Goal: Check status: Check status

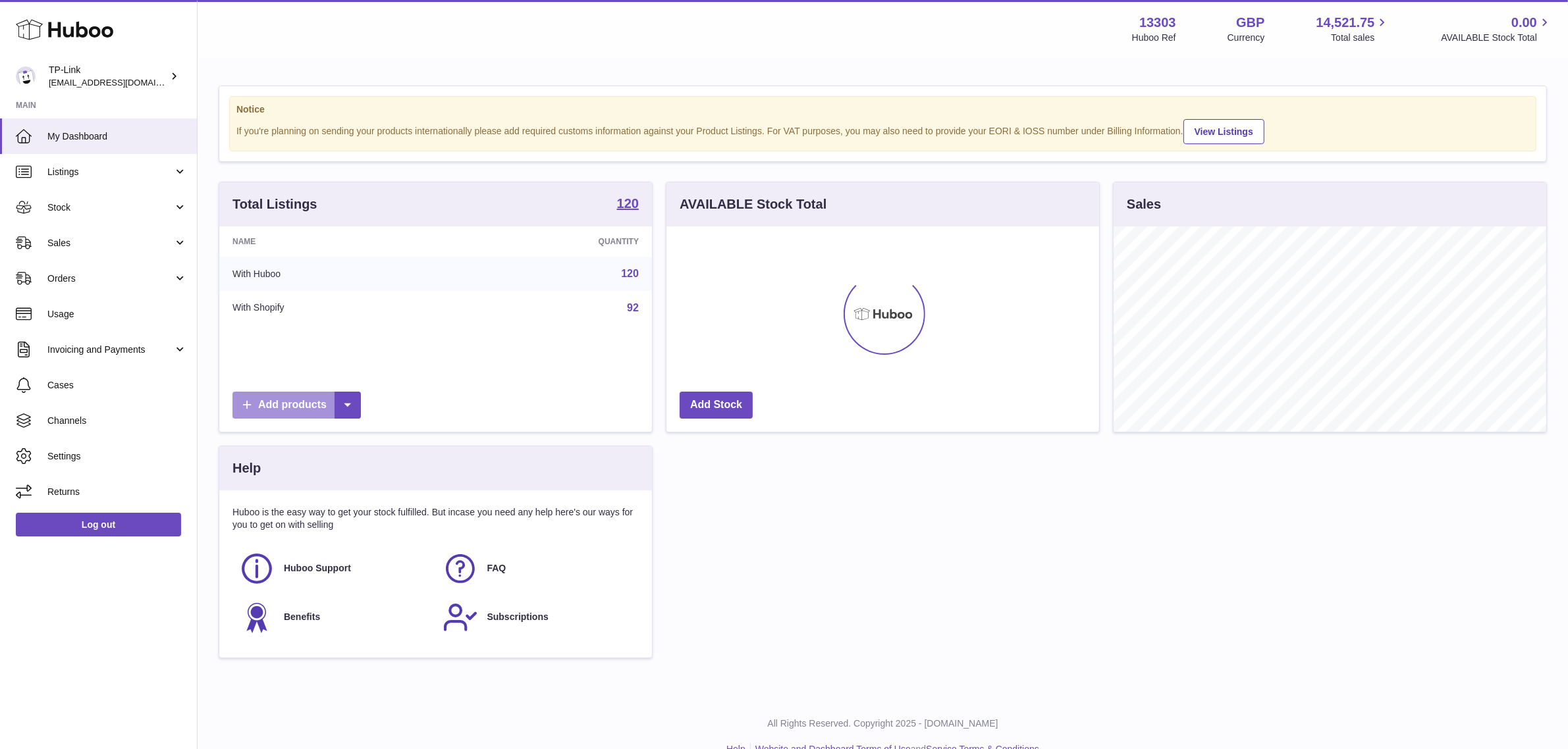
scroll to position [205, 433]
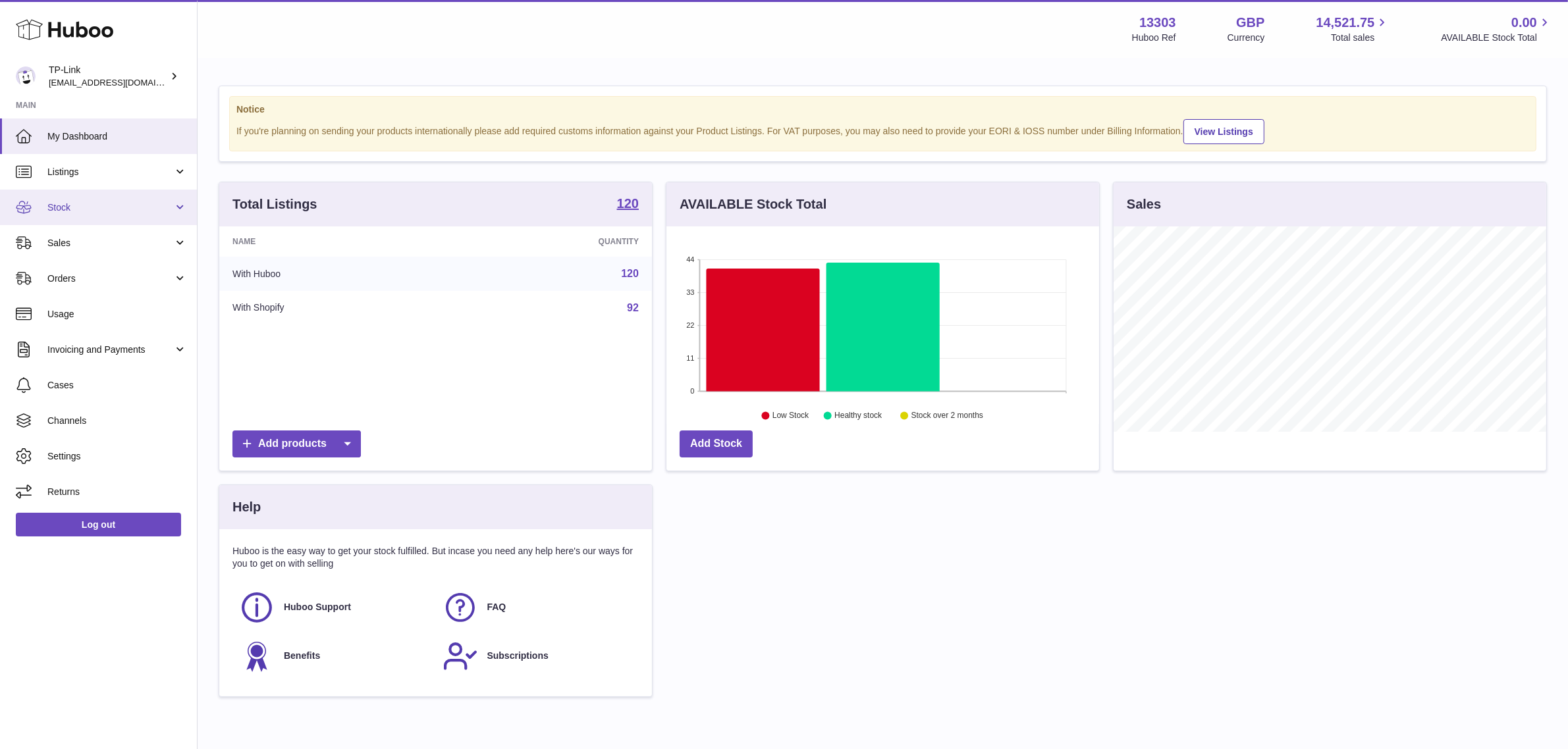
click at [156, 210] on span "Stock" at bounding box center [110, 208] width 126 height 12
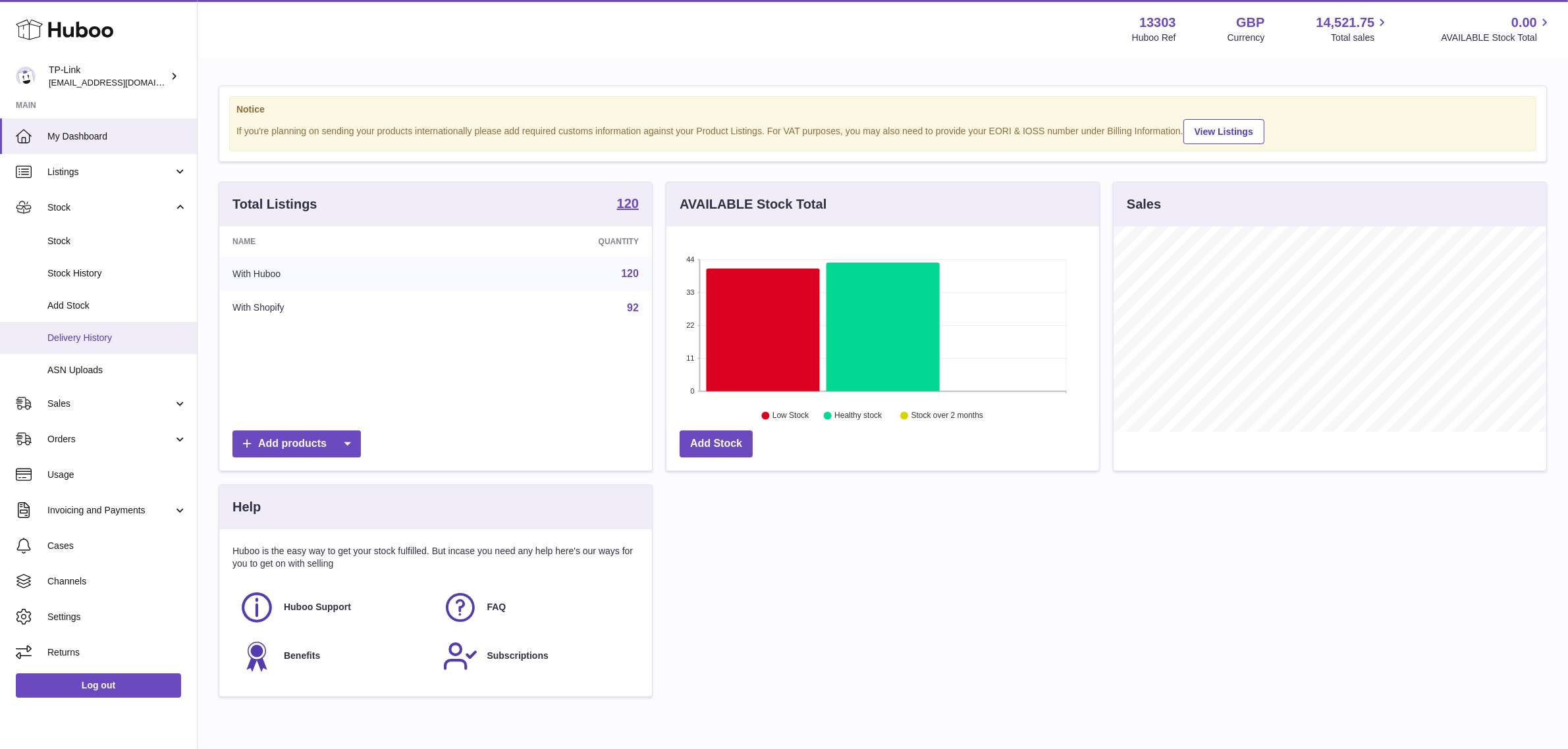
click at [108, 332] on span "Delivery History" at bounding box center [117, 338] width 140 height 12
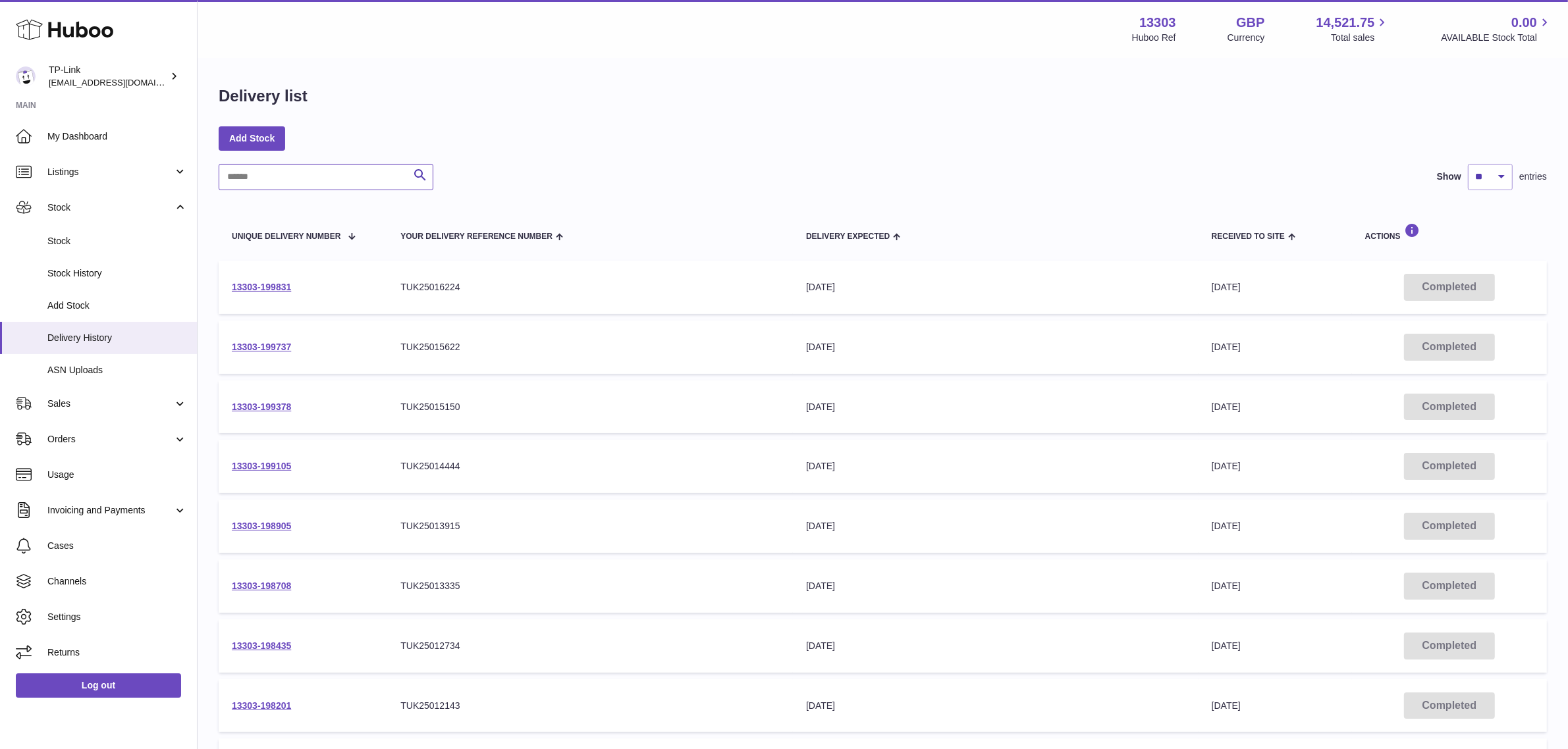
click at [361, 185] on input "text" at bounding box center [326, 177] width 215 height 26
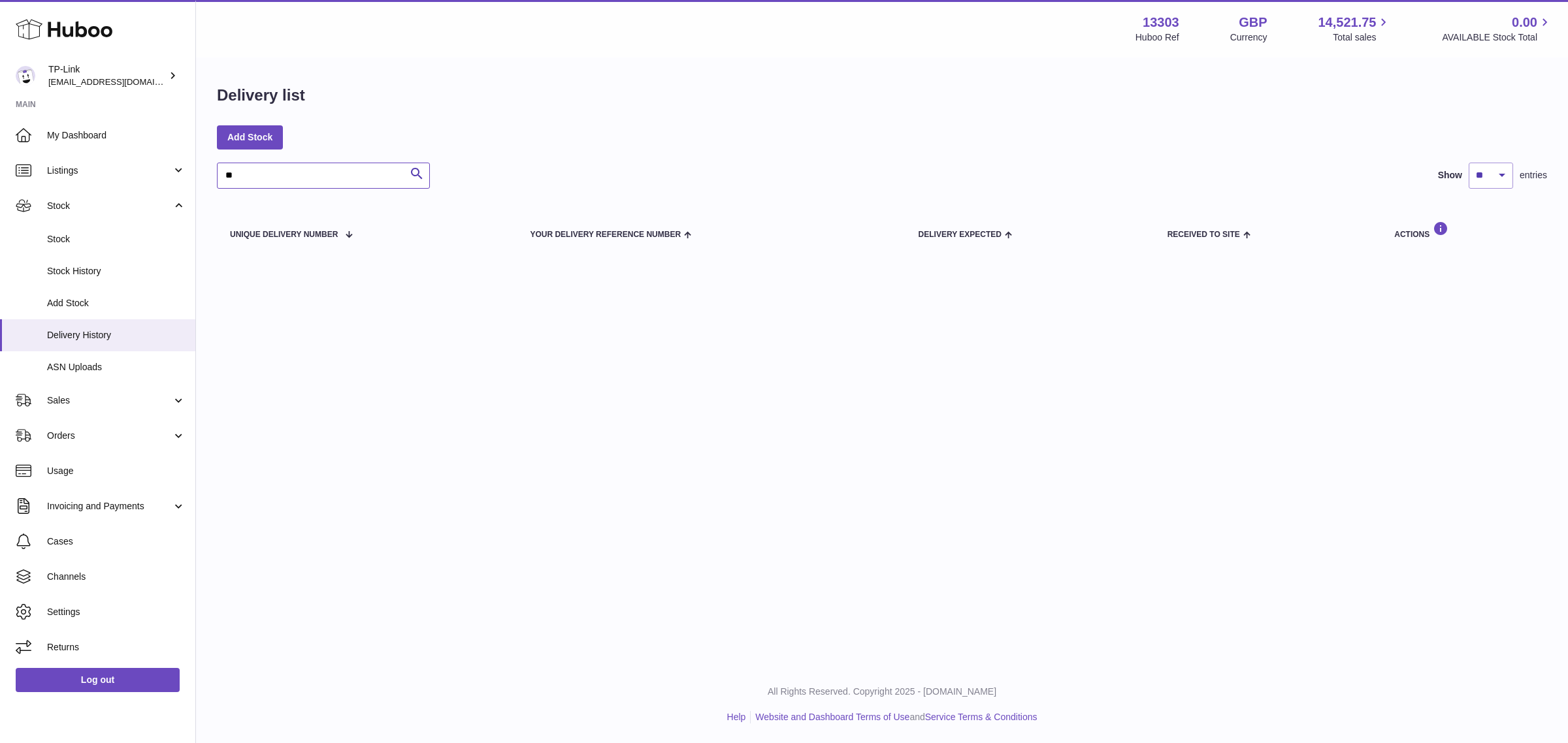
type input "*"
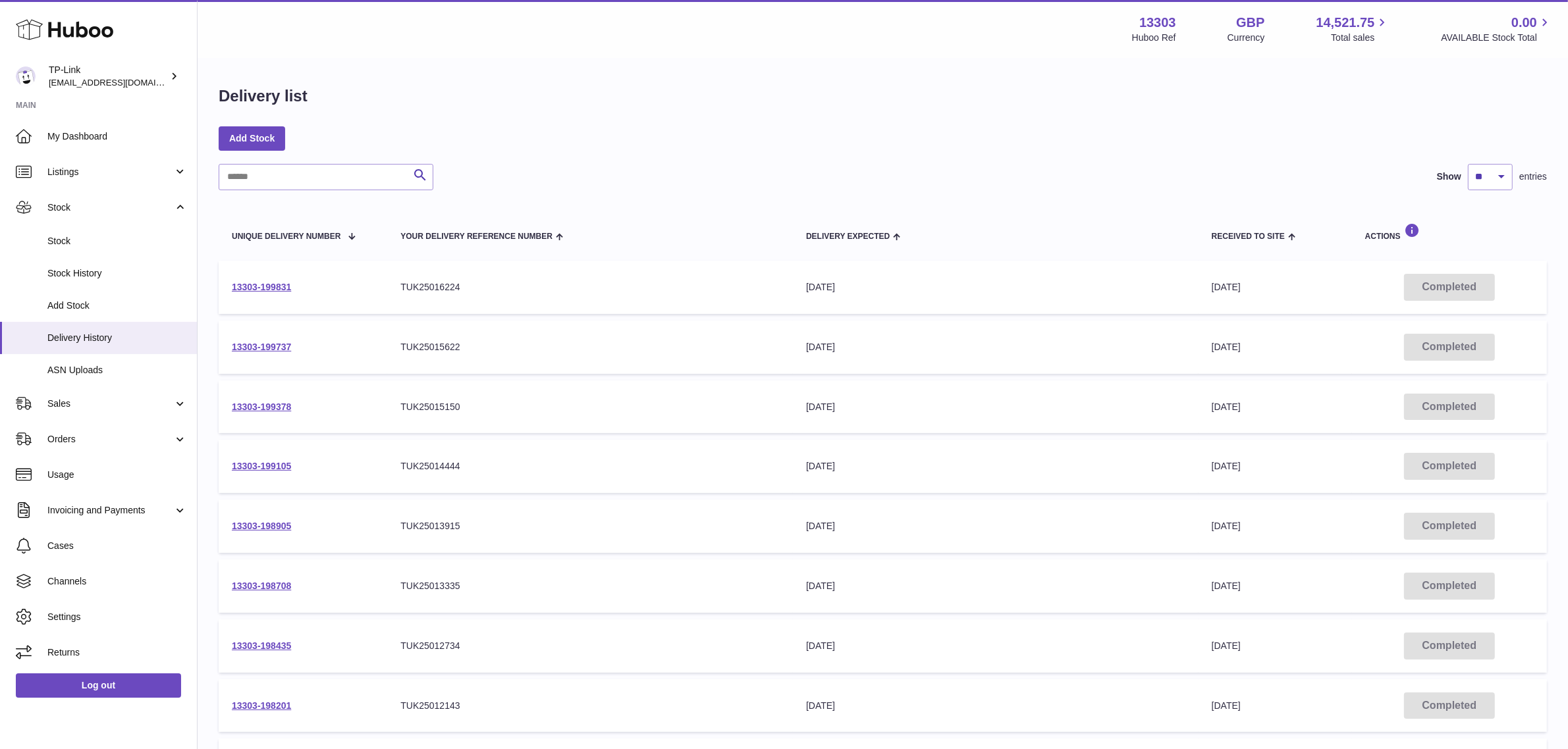
click at [1422, 289] on td "Completed" at bounding box center [1449, 287] width 195 height 53
click at [278, 281] on link "13303-199831" at bounding box center [261, 287] width 59 height 10
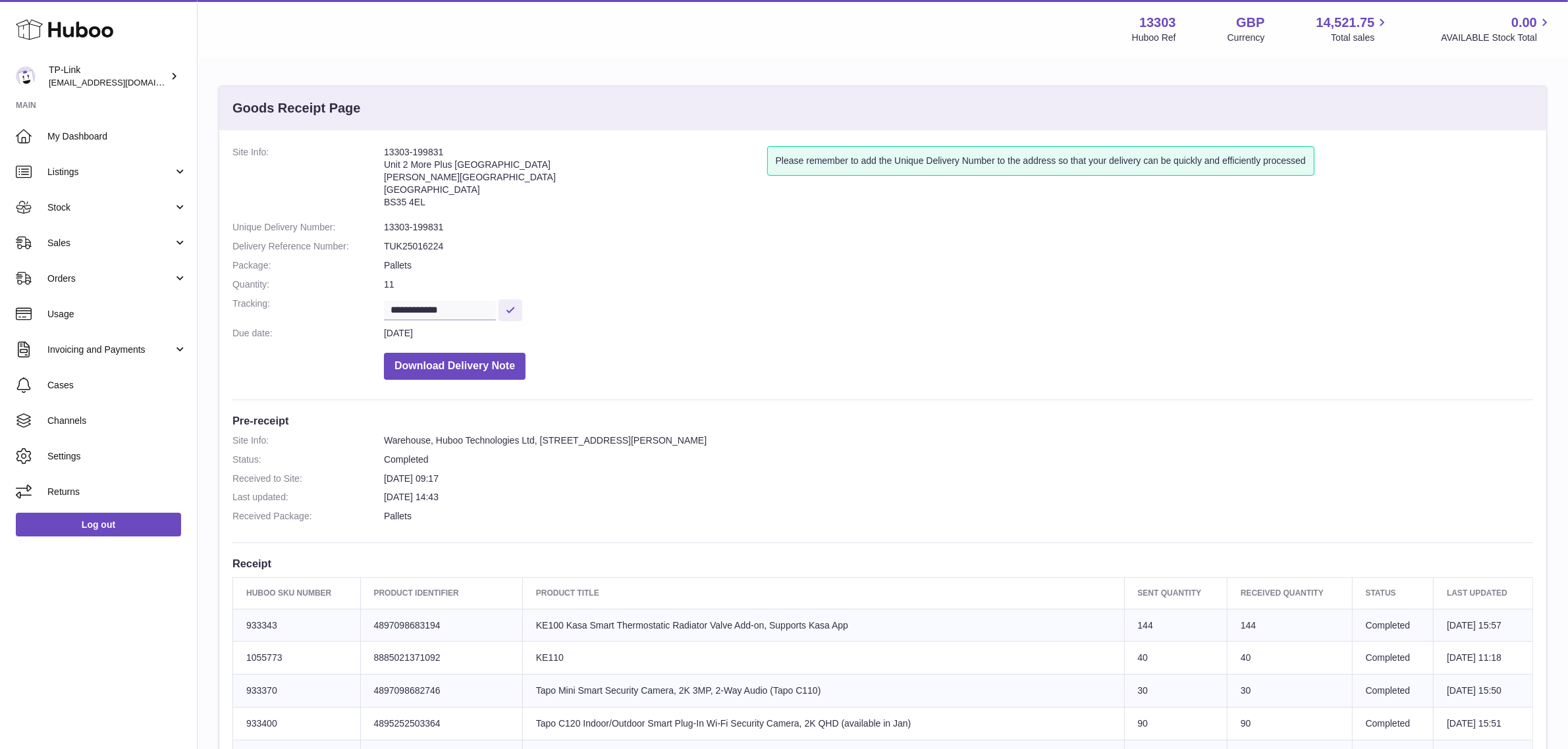
click at [741, 558] on h3 "Receipt" at bounding box center [883, 564] width 1301 height 15
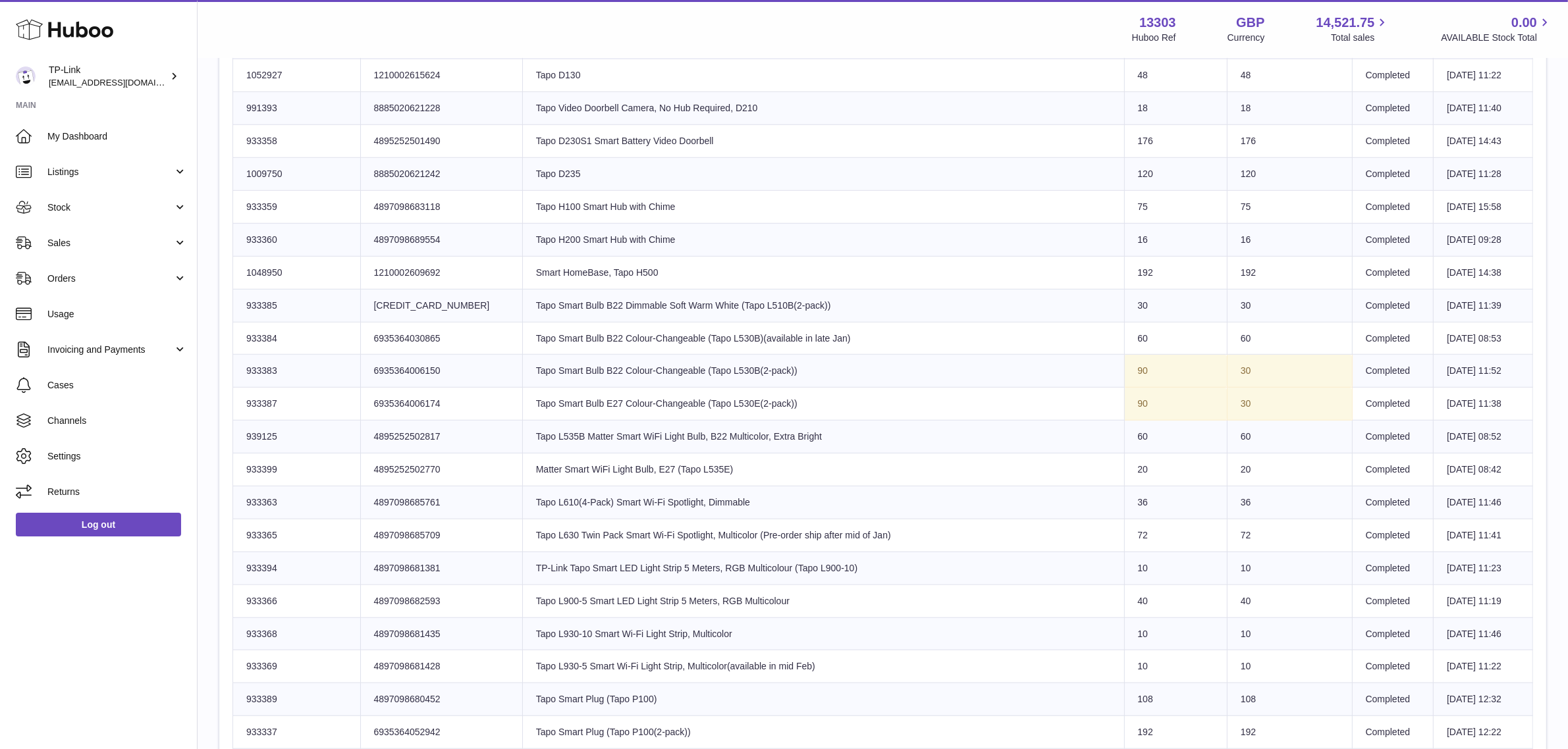
click at [649, 416] on td "Product title Tapo Smart Bulb E27 Colour-Changeable (Tapo L530E(2-pack))" at bounding box center [822, 405] width 602 height 33
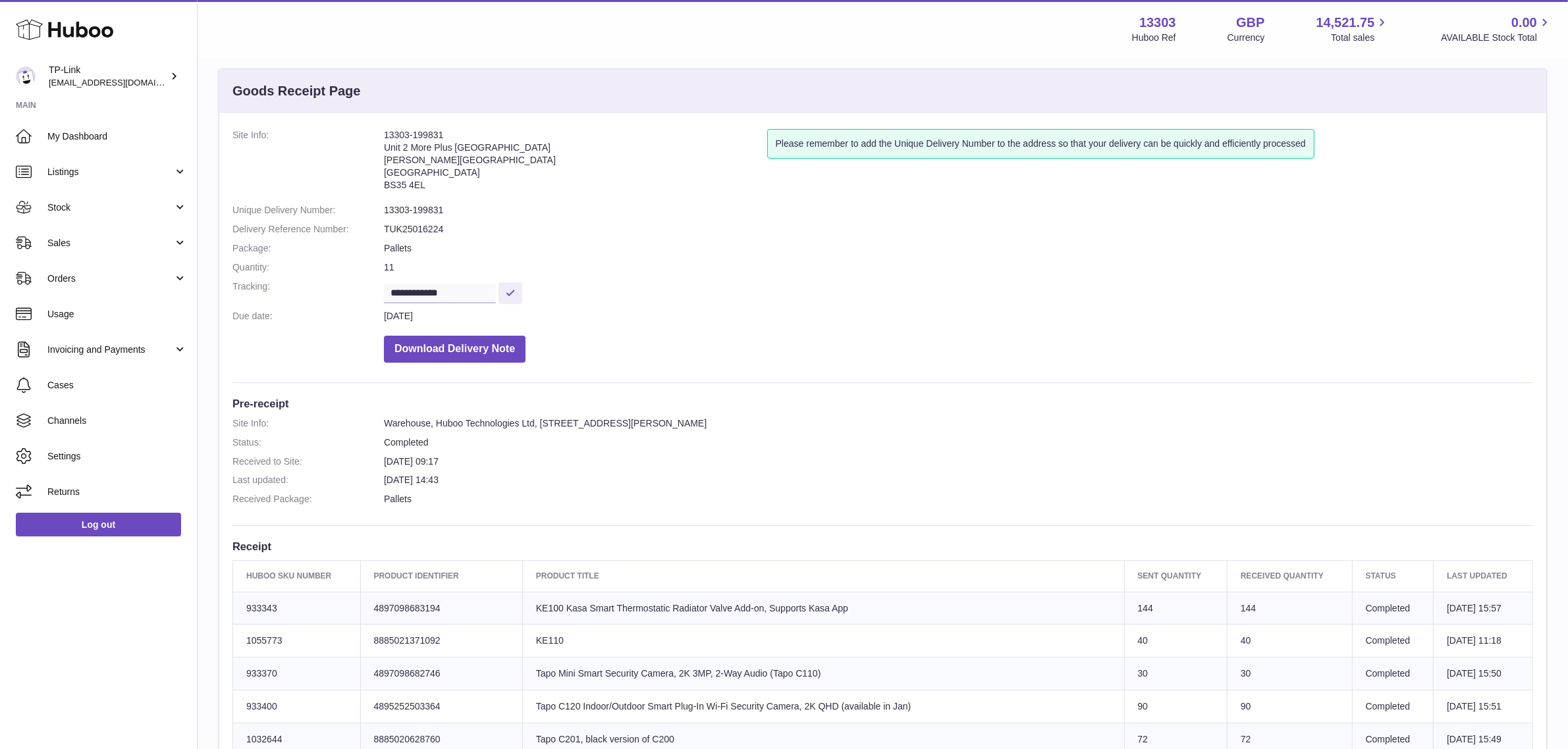
scroll to position [0, 0]
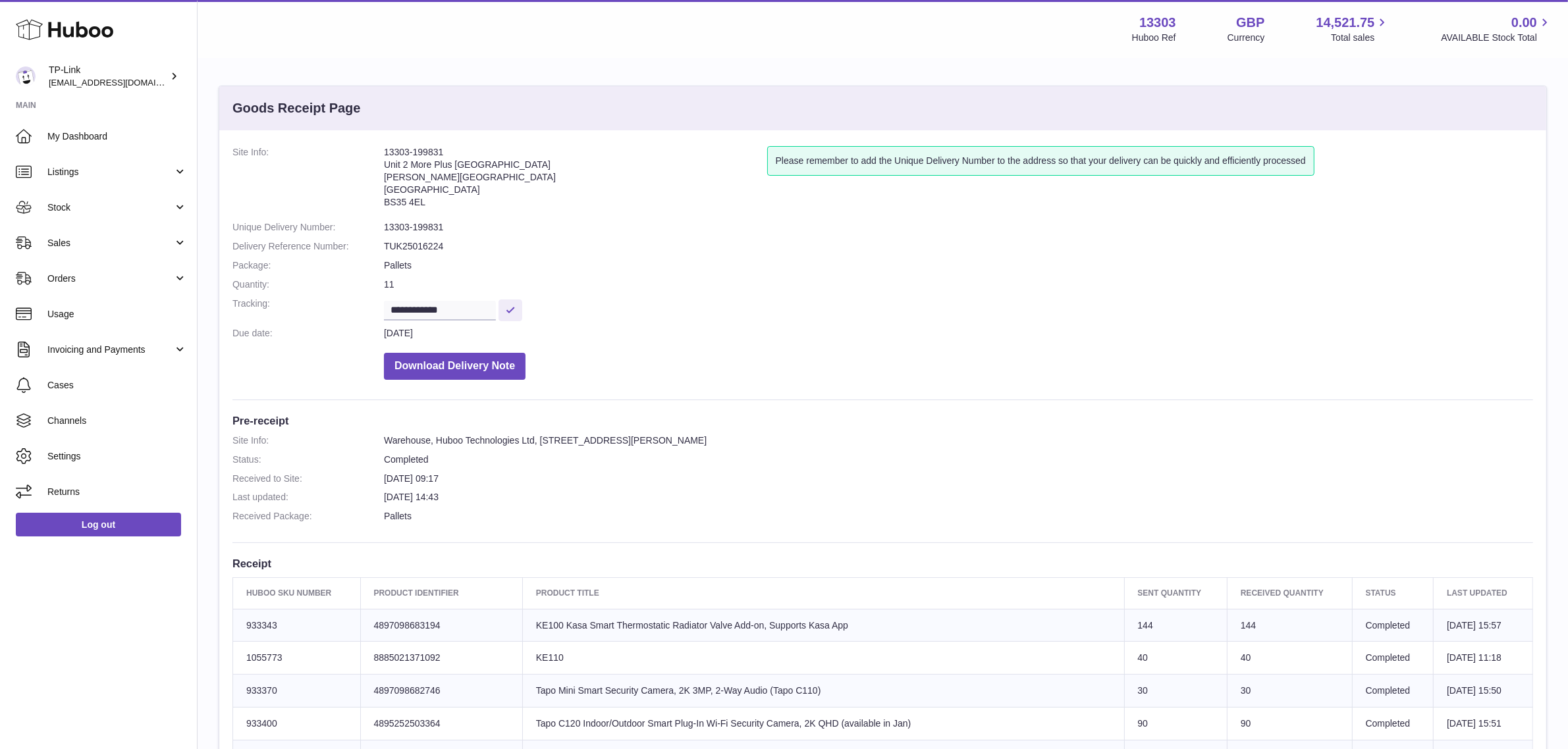
click at [415, 146] on address "13303-199831 Unit 2 More Plus Central Park Hudson Ave Severn Beach BS35 4EL" at bounding box center [575, 180] width 383 height 68
copy address "13303-199831"
click at [993, 339] on dl "**********" at bounding box center [883, 266] width 1301 height 240
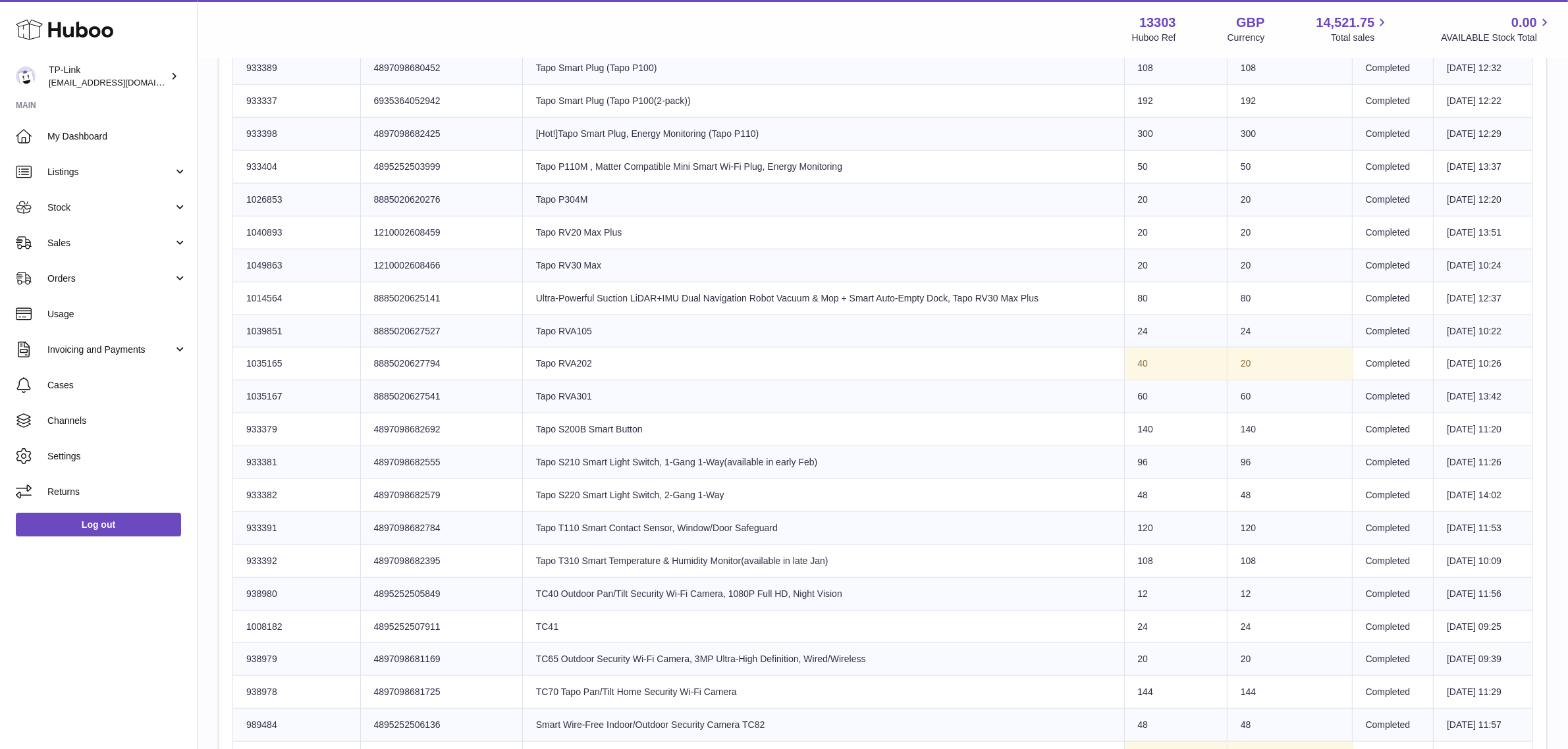
scroll to position [2299, 0]
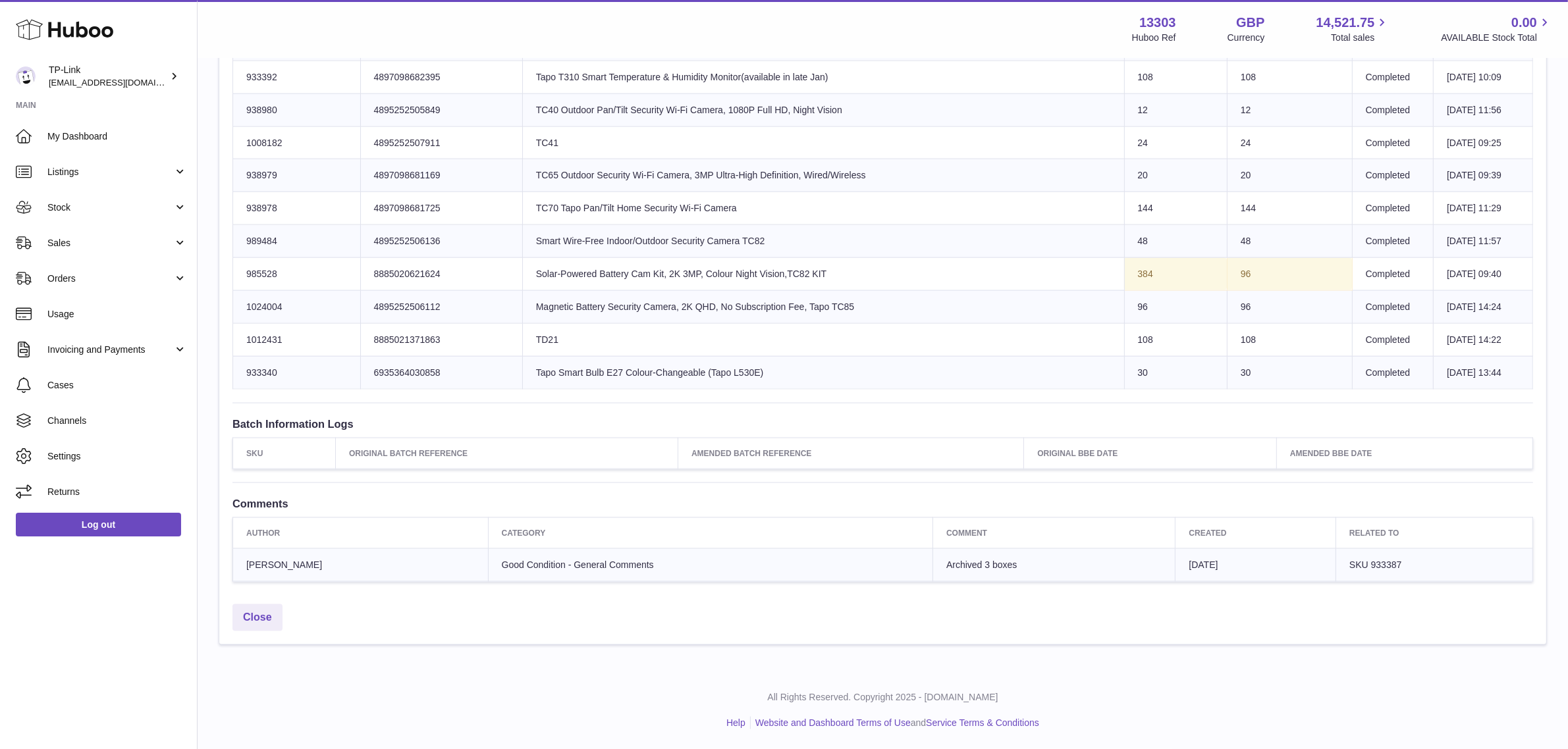
click at [1189, 560] on span "3rd Sep 2025" at bounding box center [1203, 565] width 29 height 10
click at [1397, 565] on span "SKU 933387" at bounding box center [1376, 565] width 52 height 10
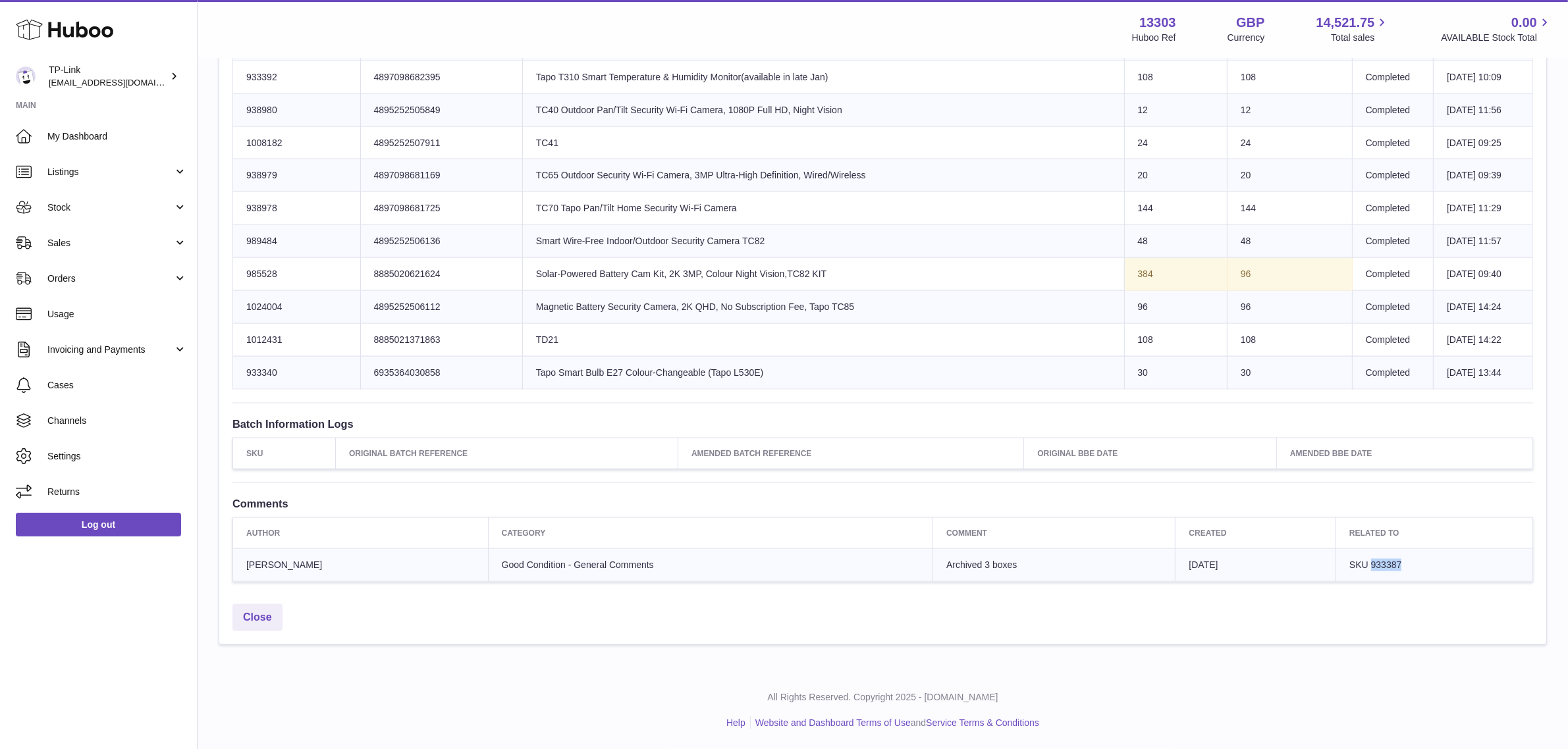
copy span "933387"
